Goal: Task Accomplishment & Management: Manage account settings

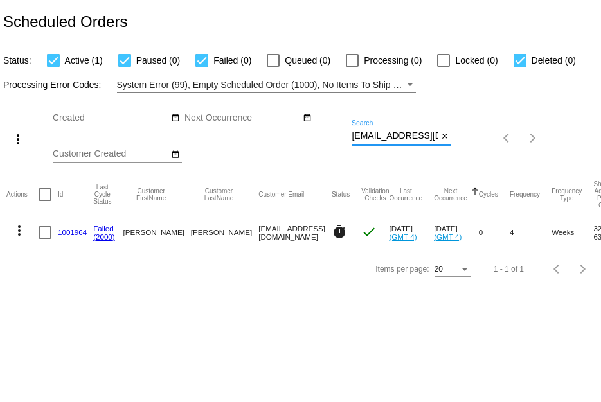
scroll to position [0, 3]
drag, startPoint x: 351, startPoint y: 132, endPoint x: 560, endPoint y: 119, distance: 208.5
click at [560, 119] on div "more_vert Sep Jan Feb Mar [DATE]" at bounding box center [300, 134] width 601 height 82
paste input "tharvester7"
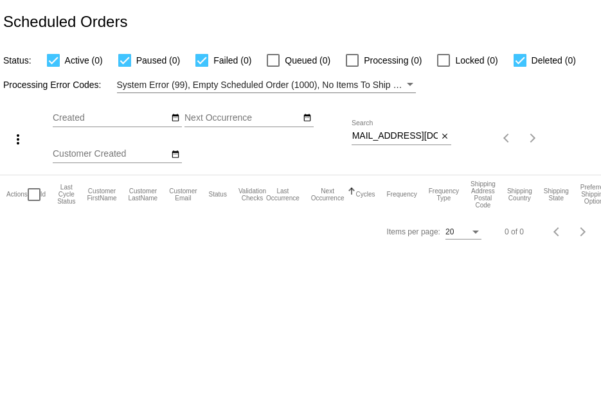
scroll to position [0, 0]
drag, startPoint x: 351, startPoint y: 136, endPoint x: 390, endPoint y: 137, distance: 39.2
click at [390, 137] on div "more_vert Sep Jan Feb Mar [DATE]" at bounding box center [300, 134] width 601 height 82
click at [351, 137] on div "Sep Jan Feb Mar Apr Su Mo" at bounding box center [202, 138] width 299 height 73
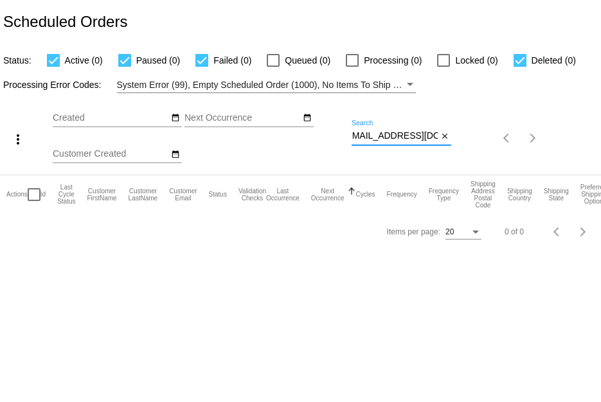
drag, startPoint x: 351, startPoint y: 136, endPoint x: 474, endPoint y: 141, distance: 122.8
click at [474, 141] on div "more_vert Sep Jan Feb Mar [DATE]" at bounding box center [300, 134] width 601 height 82
paste input "nmendel"
drag, startPoint x: 353, startPoint y: 138, endPoint x: 491, endPoint y: 135, distance: 137.5
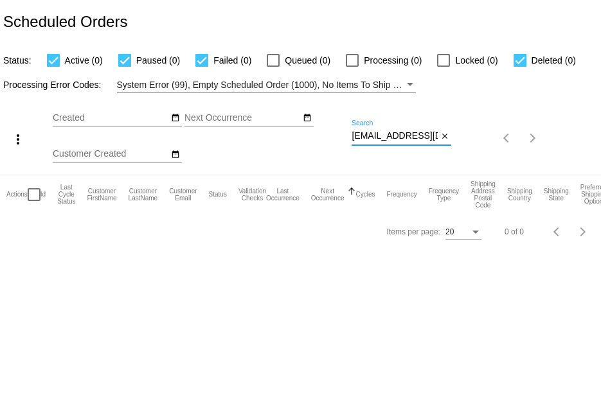
click at [491, 135] on div "more_vert Sep Jan Feb Mar [DATE]" at bounding box center [300, 134] width 601 height 82
paste input "#342145 Whatever this is, I did NOT order it and I do NOT want it. If this is p…"
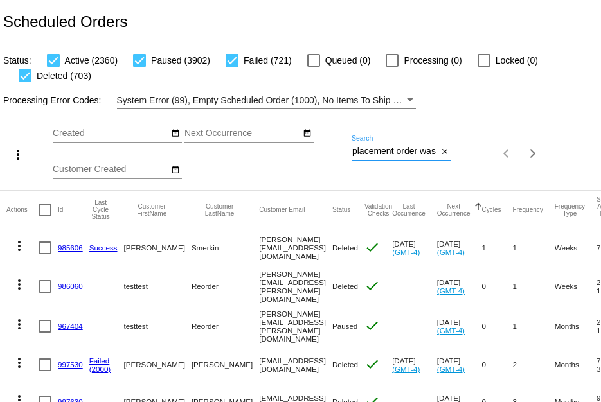
scroll to position [0, 1197]
drag, startPoint x: 346, startPoint y: 150, endPoint x: 587, endPoint y: 133, distance: 241.5
click at [587, 133] on div "more_vert Sep Jan Feb Mar [DATE]" at bounding box center [300, 150] width 601 height 82
paste input "Sruss735@proton.me"
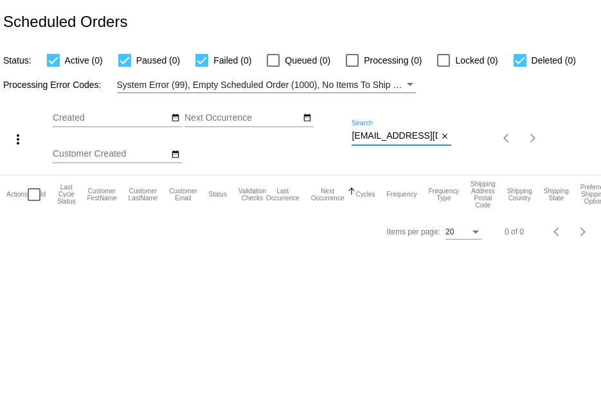
scroll to position [0, 1]
drag, startPoint x: 351, startPoint y: 136, endPoint x: 545, endPoint y: 118, distance: 194.1
click at [545, 118] on div "more_vert Sep Jan Feb Mar [DATE]" at bounding box center [300, 134] width 601 height 82
paste input "fa.marttinez1@gmail.com"
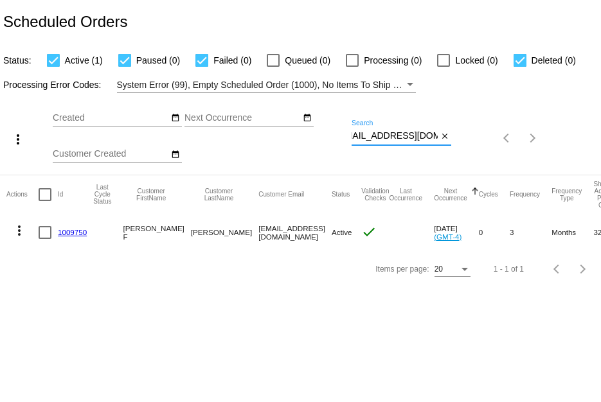
type input "fa.marttinez1@gmail.com"
click at [17, 232] on mat-icon "more_vert" at bounding box center [19, 230] width 15 height 15
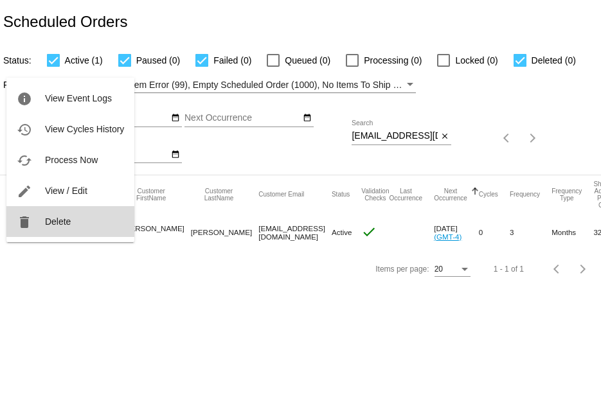
click at [22, 213] on button "delete Delete" at bounding box center [70, 221] width 128 height 31
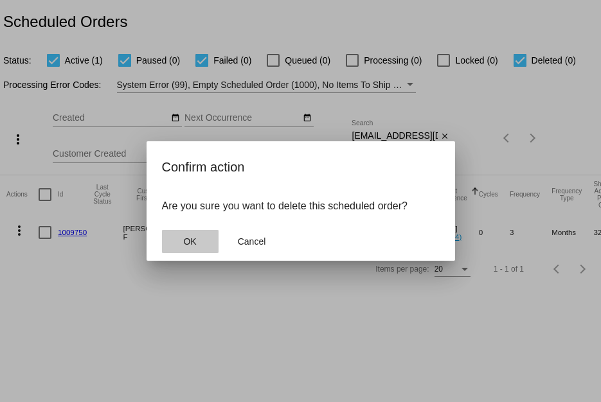
click at [182, 233] on button "OK" at bounding box center [190, 241] width 57 height 23
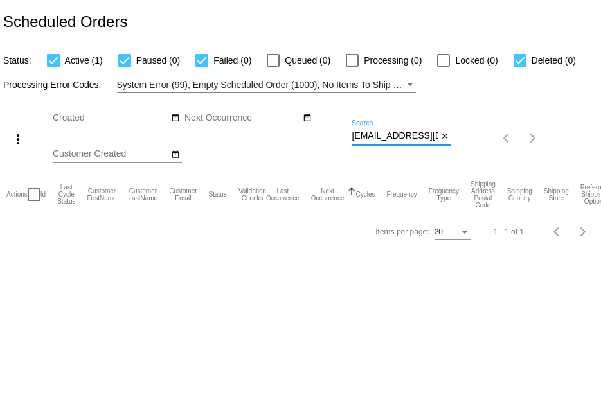
scroll to position [0, 15]
click at [501, 146] on div "more_vert Sep Jan Feb Mar [DATE]" at bounding box center [300, 134] width 601 height 82
paste input "tharvester7"
type input "[EMAIL_ADDRESS][DOMAIN_NAME]"
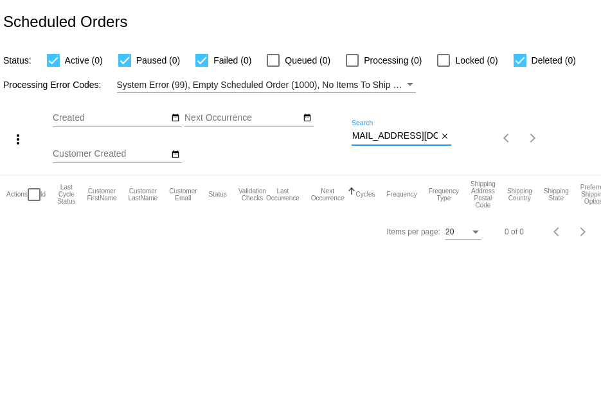
scroll to position [0, 0]
